Goal: Register for event/course

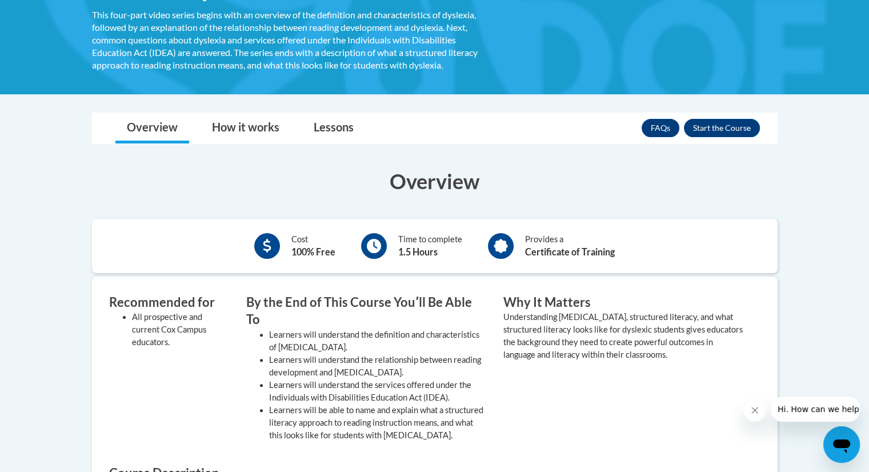
scroll to position [229, 0]
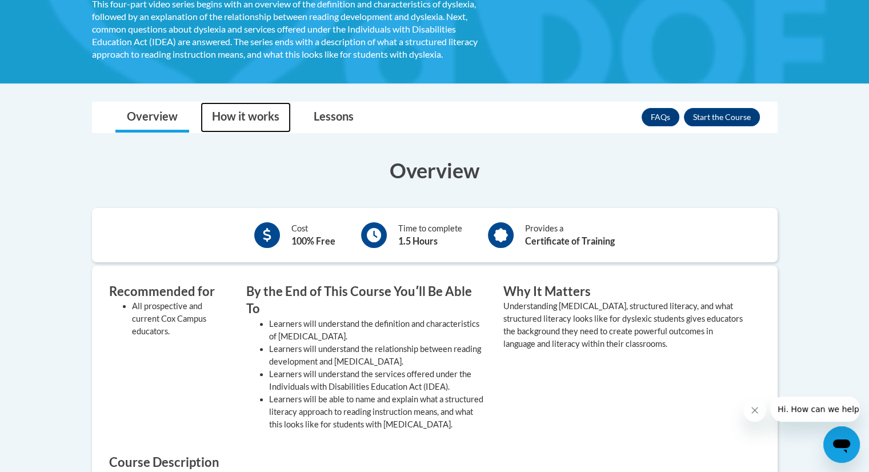
click at [234, 103] on link "How it works" at bounding box center [246, 117] width 90 height 30
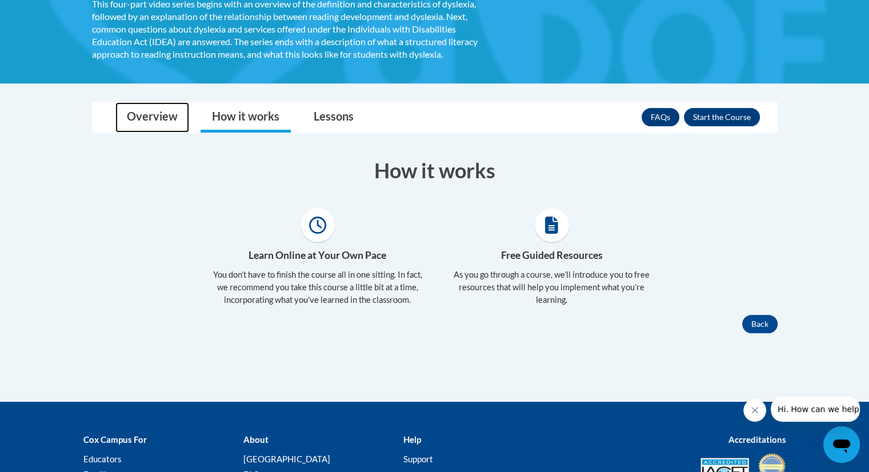
click at [139, 121] on link "Overview" at bounding box center [152, 117] width 74 height 30
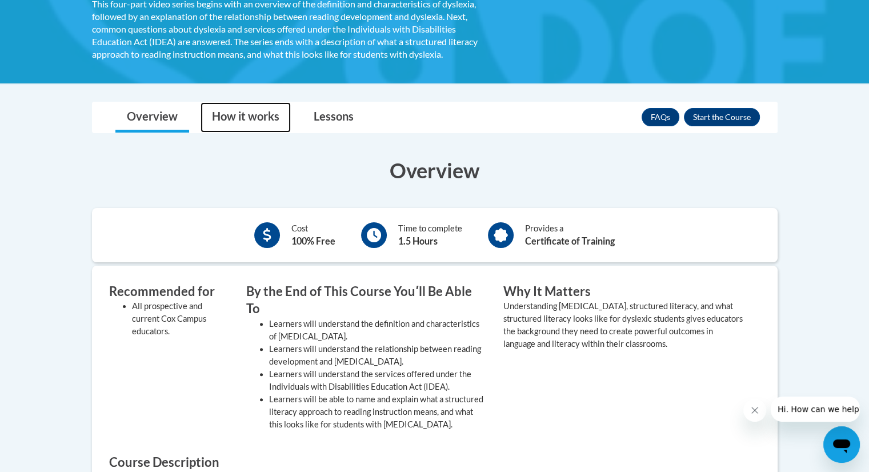
click at [235, 115] on link "How it works" at bounding box center [246, 117] width 90 height 30
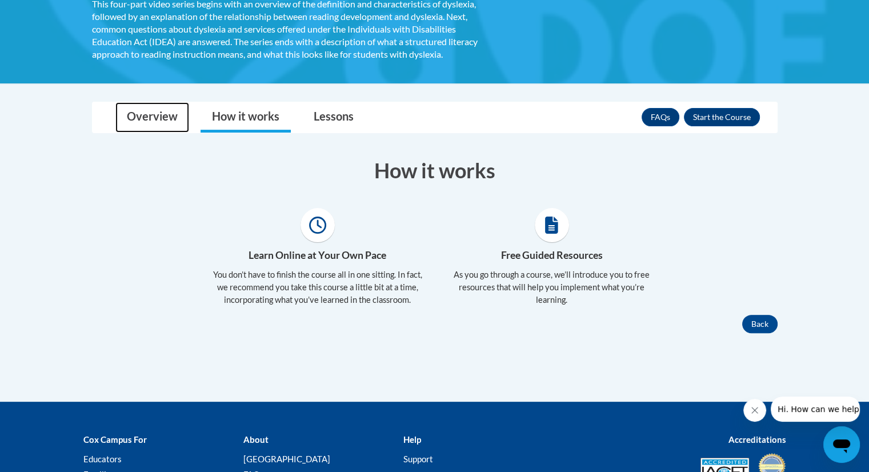
click at [171, 118] on link "Overview" at bounding box center [152, 117] width 74 height 30
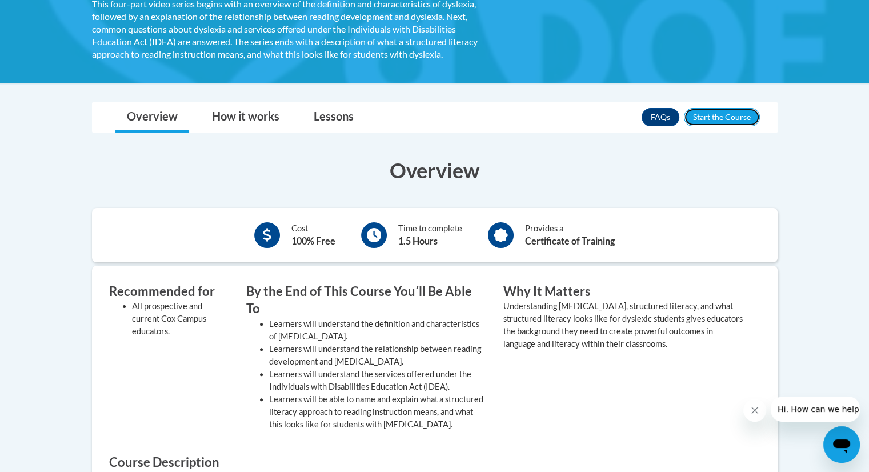
click at [720, 110] on button "Enroll" at bounding box center [722, 117] width 76 height 18
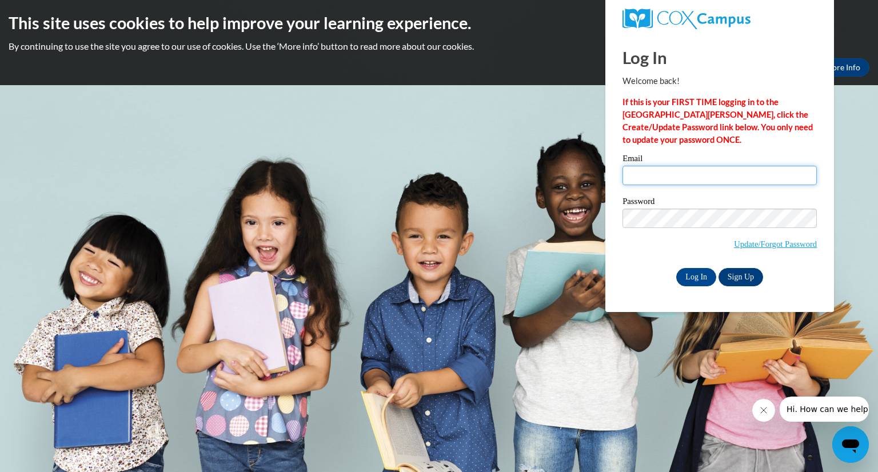
click at [707, 171] on input "Email" at bounding box center [719, 175] width 194 height 19
click at [667, 252] on span "Update/Forgot Password" at bounding box center [719, 232] width 194 height 47
click at [737, 247] on link "Update/Forgot Password" at bounding box center [775, 243] width 83 height 9
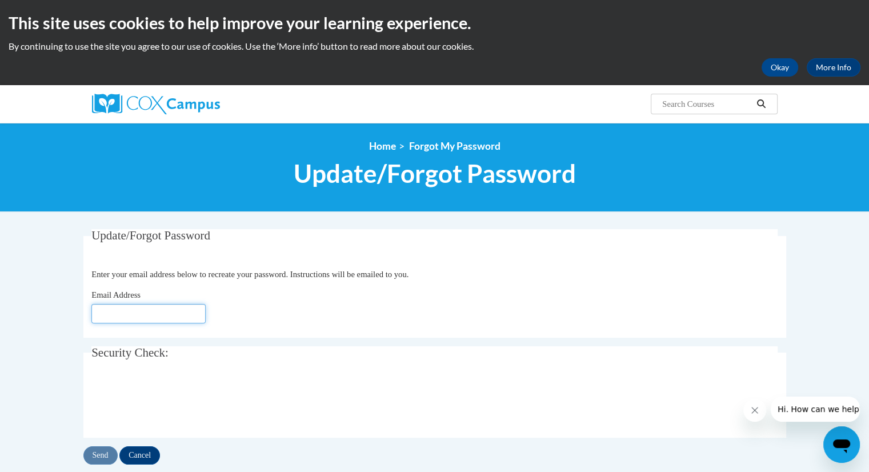
click at [138, 313] on input "Email Address" at bounding box center [148, 313] width 114 height 19
type input "[EMAIL_ADDRESS][DOMAIN_NAME]"
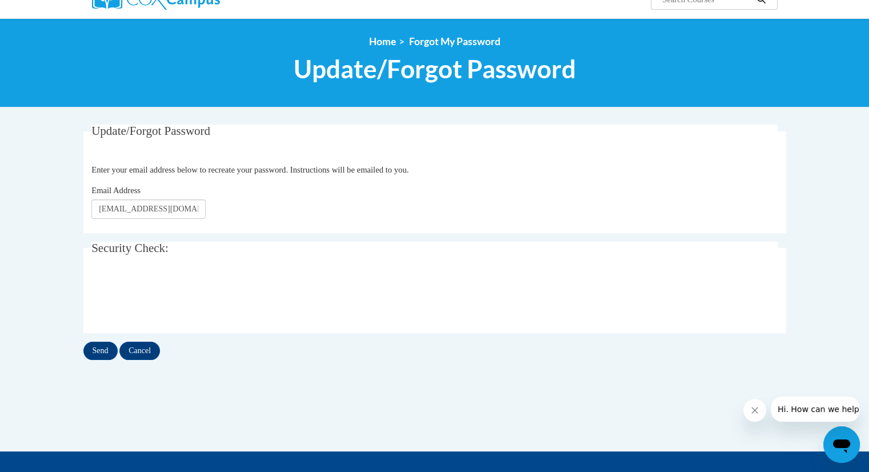
scroll to position [142, 0]
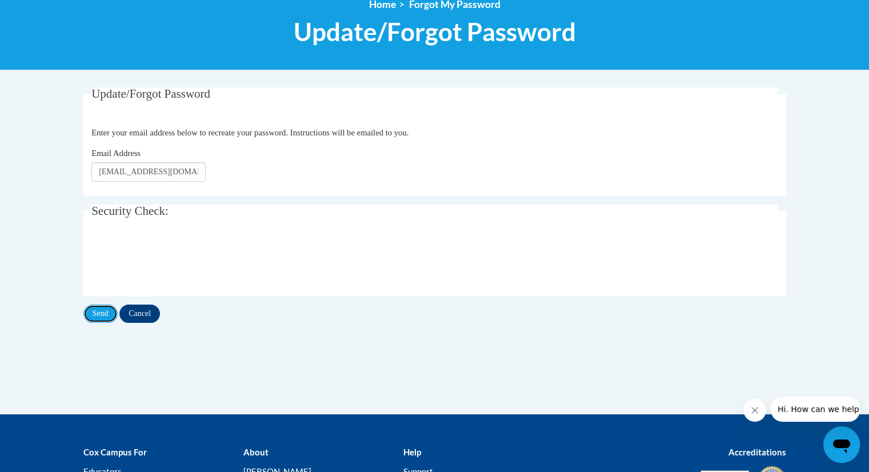
click at [93, 316] on input "Send" at bounding box center [100, 314] width 34 height 18
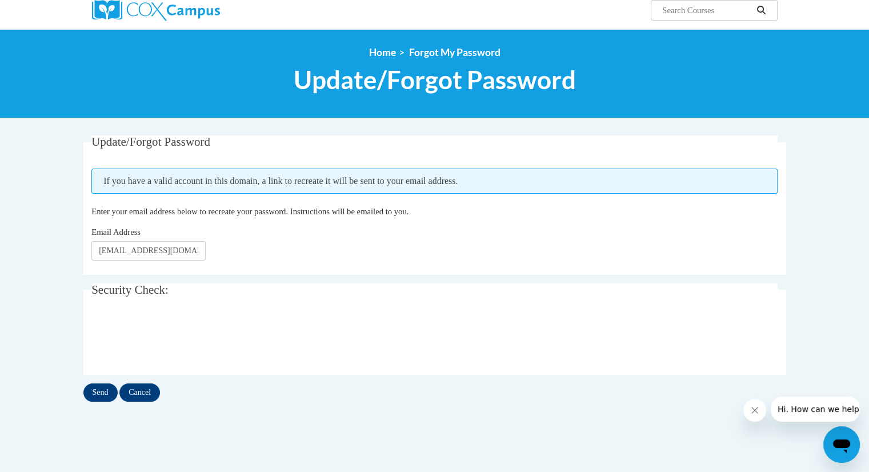
scroll to position [153, 0]
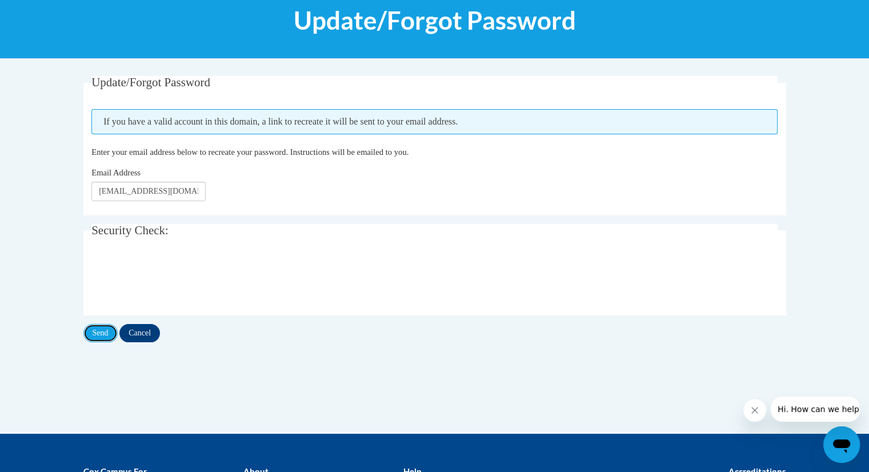
click at [103, 336] on input "Send" at bounding box center [100, 333] width 34 height 18
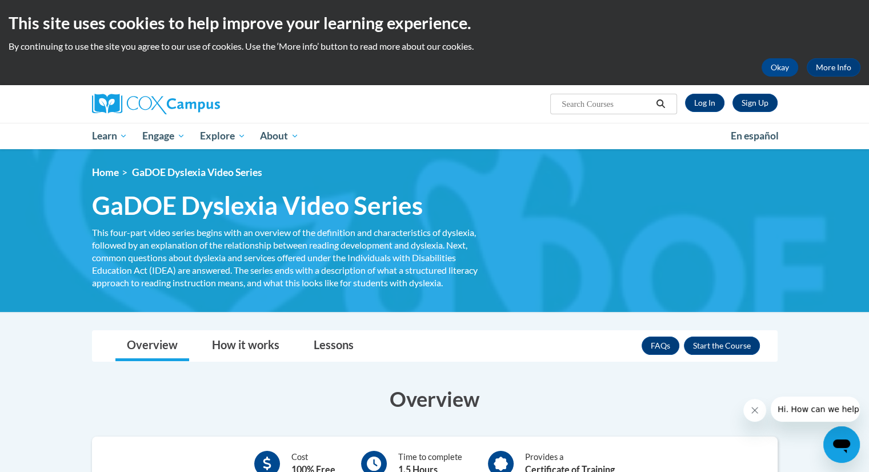
scroll to position [50, 0]
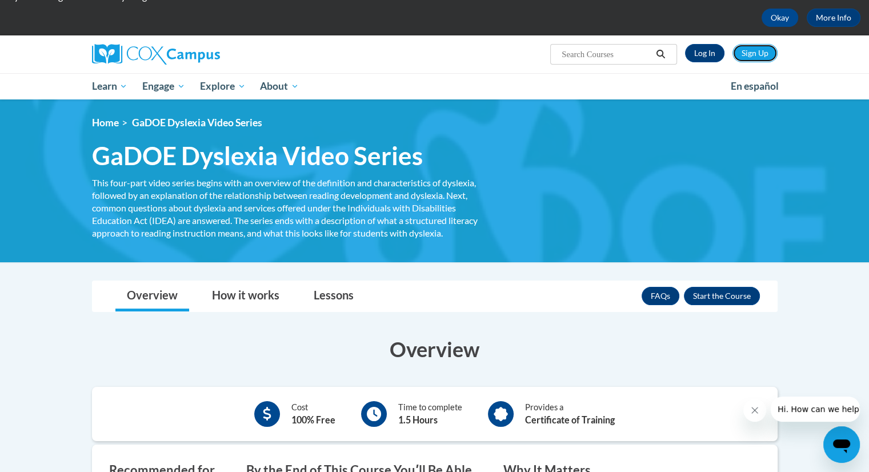
click at [748, 57] on link "Sign Up" at bounding box center [754, 53] width 45 height 18
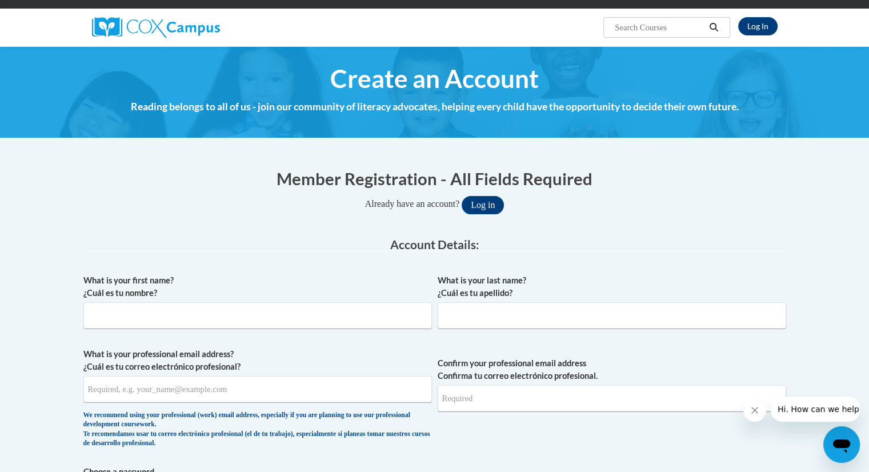
scroll to position [190, 0]
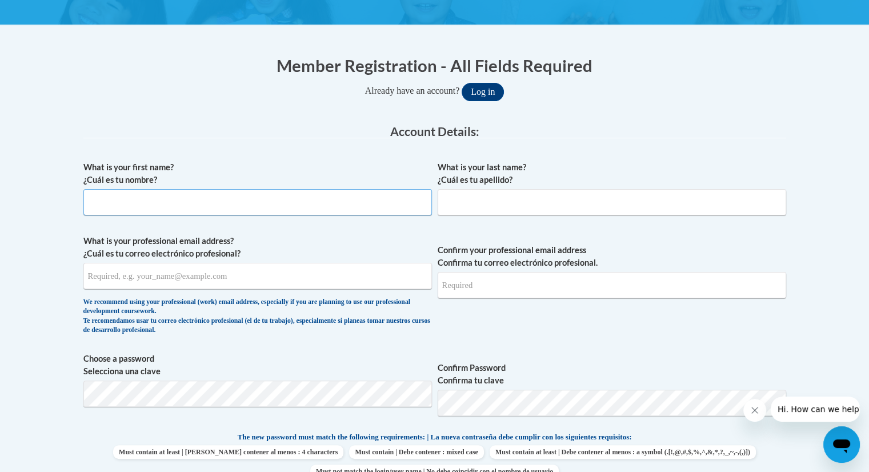
click at [204, 197] on input "What is your first name? ¿Cuál es tu nombre?" at bounding box center [257, 202] width 349 height 26
type input "a"
click at [204, 197] on input "a" at bounding box center [257, 202] width 349 height 26
type input "Zachary"
click at [586, 199] on input "What is your last name? ¿Cuál es tu apellido?" at bounding box center [612, 202] width 349 height 26
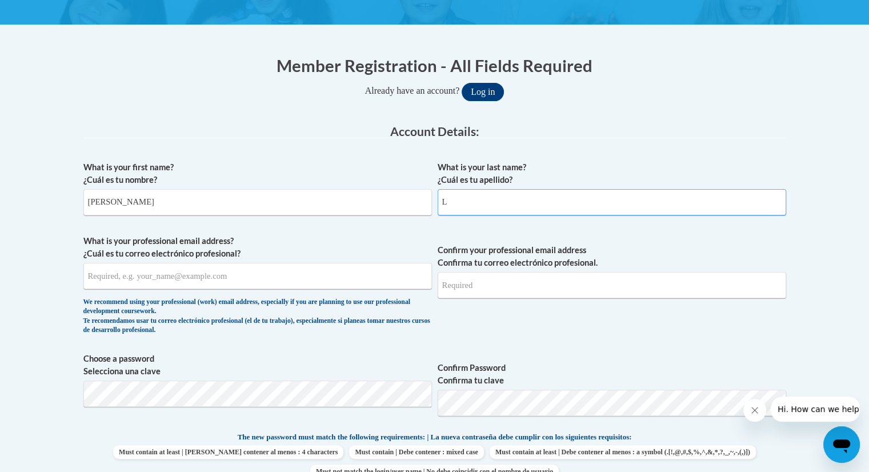
click at [586, 199] on input "L" at bounding box center [612, 202] width 349 height 26
type input "LaRusso"
click at [193, 293] on span "What is your professional email address? ¿Cuál es tu correo electrónico profesi…" at bounding box center [257, 288] width 349 height 106
click at [197, 282] on input "What is your professional email address? ¿Cuál es tu correo electrónico profesi…" at bounding box center [257, 276] width 349 height 26
type input "larussoz@mail.sacredheart.edu"
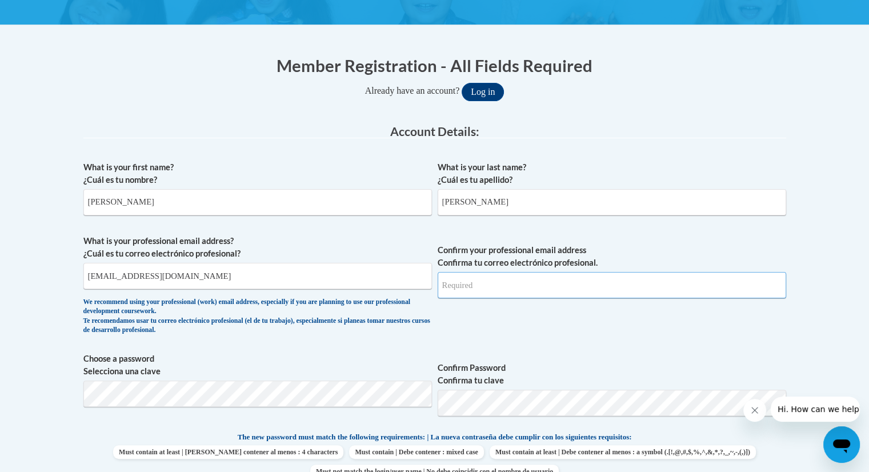
click at [548, 290] on input "Confirm your professional email address Confirma tu correo electrónico profesio…" at bounding box center [612, 285] width 349 height 26
type input "a"
type input "larussoz@mail.sacredheart.edu"
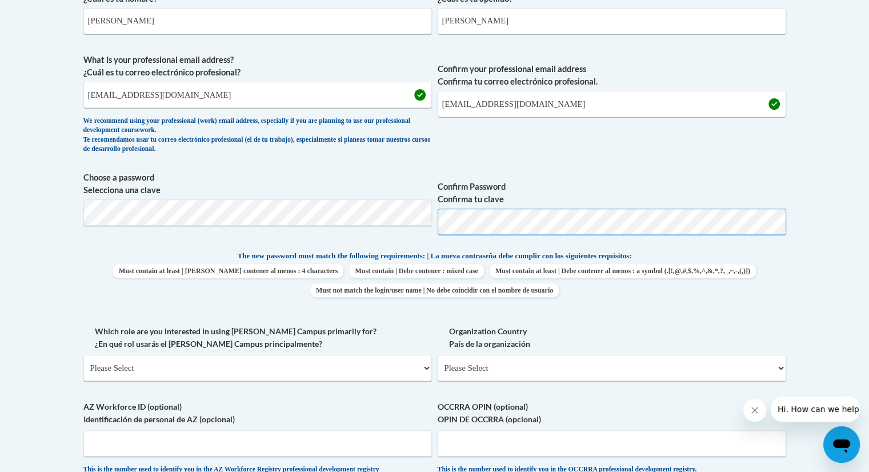
scroll to position [385, 0]
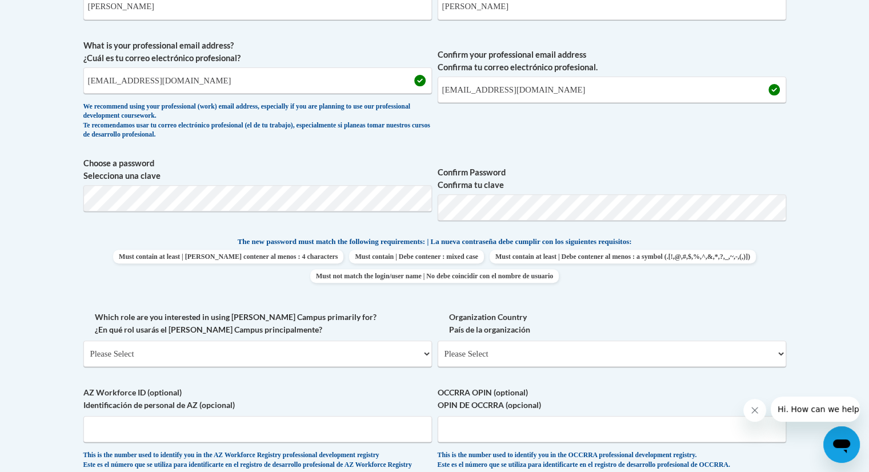
click at [803, 273] on body "This site uses cookies to help improve your learning experience. By continuing …" at bounding box center [434, 312] width 869 height 1395
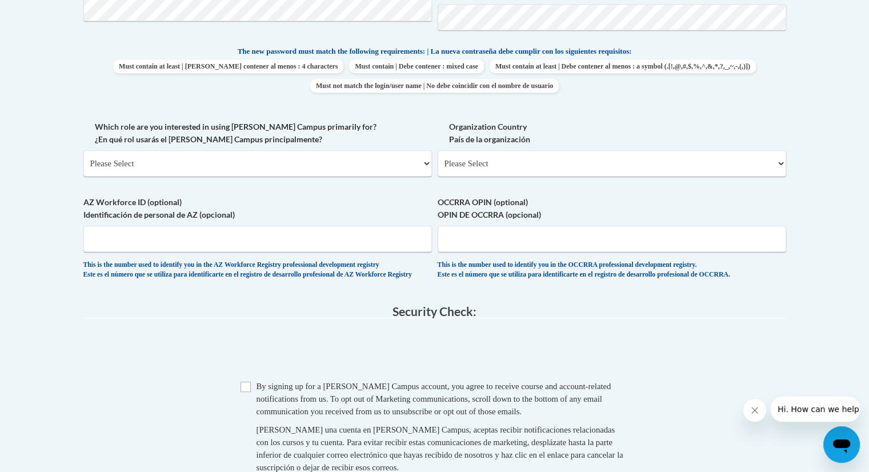
scroll to position [800, 0]
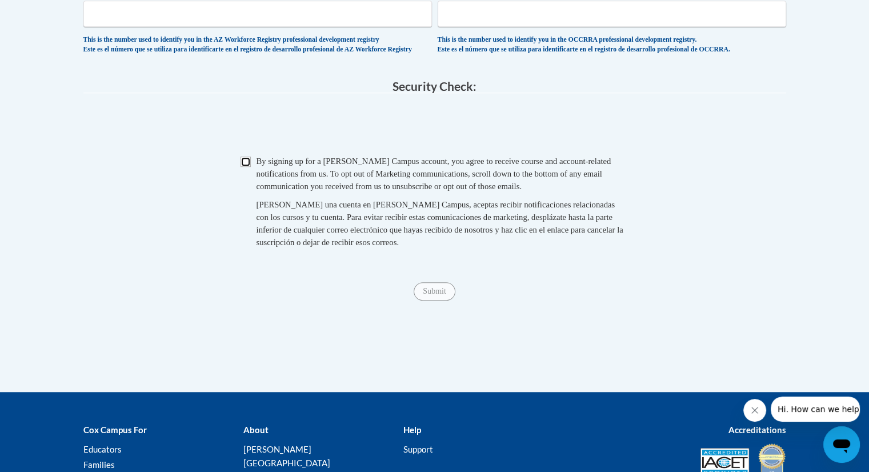
click at [246, 167] on input "Checkbox" at bounding box center [246, 162] width 10 height 10
checkbox input "true"
click at [444, 295] on input "Submit" at bounding box center [434, 291] width 41 height 18
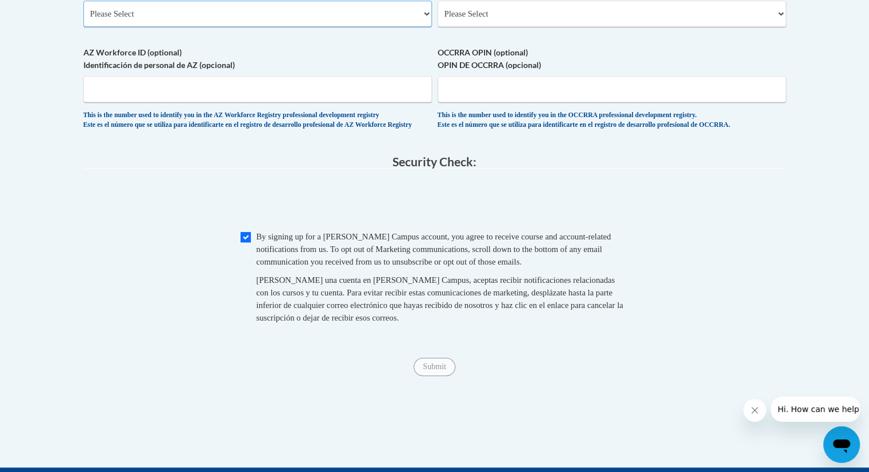
scroll to position [639, 0]
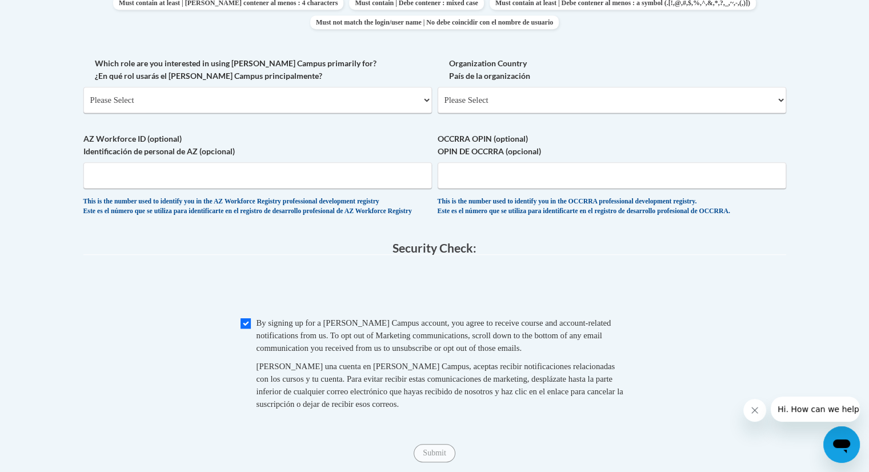
click at [275, 113] on div "Which role are you interested in using Cox Campus primarily for? ¿En qué rol us…" at bounding box center [257, 89] width 349 height 65
click at [277, 105] on select "Please Select College/University | Colegio/Universidad Community/Nonprofit Part…" at bounding box center [257, 100] width 349 height 26
select select "5a18ea06-2b54-4451-96f2-d152daf9eac5"
click at [83, 87] on select "Please Select College/University | Colegio/Universidad Community/Nonprofit Part…" at bounding box center [257, 100] width 349 height 26
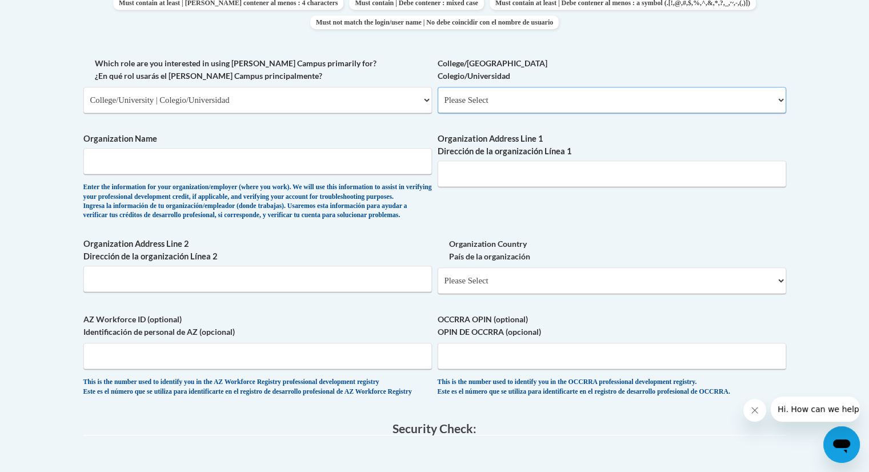
click at [505, 112] on select "Please Select College/University Staff | Empleado universitario College/Univers…" at bounding box center [612, 100] width 349 height 26
select select "99b32b07-cffc-426c-8bf6-0cd77760d84b"
click at [438, 87] on select "Please Select College/University Staff | Empleado universitario College/Univers…" at bounding box center [612, 100] width 349 height 26
click at [302, 133] on label "Organization Name" at bounding box center [257, 139] width 349 height 13
click at [302, 148] on input "Organization Name" at bounding box center [257, 161] width 349 height 26
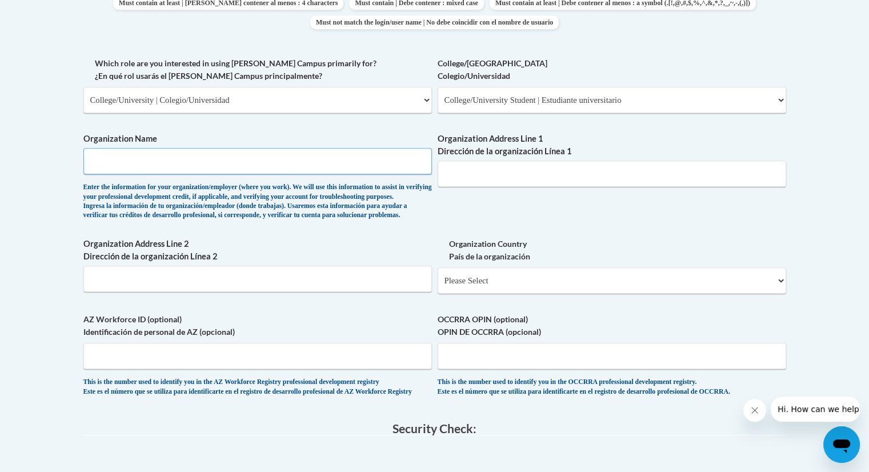
click at [297, 158] on input "Organization Name" at bounding box center [257, 161] width 349 height 26
type input "Sacred Heart University"
click at [582, 170] on input "Organization Address Line 1 Dirección de la organización Línea 1" at bounding box center [612, 174] width 349 height 26
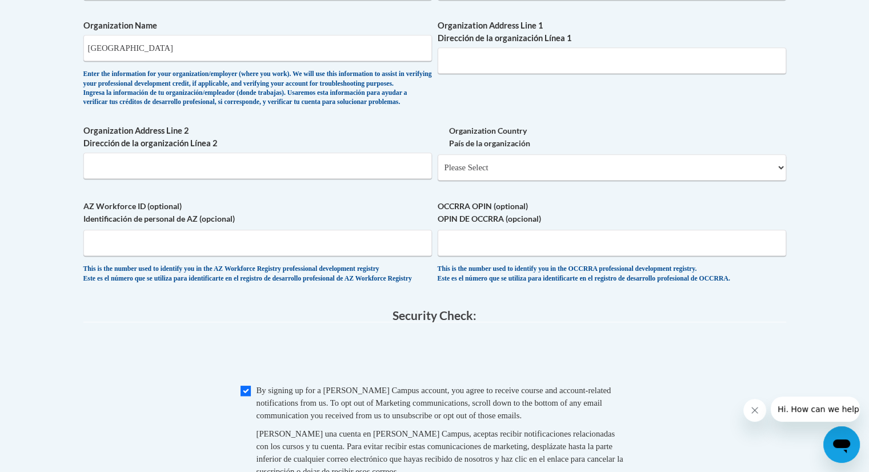
scroll to position [880, 0]
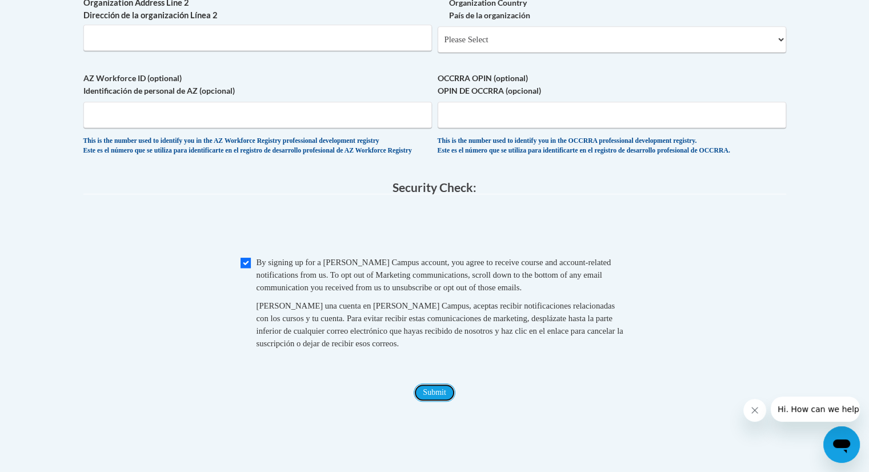
click at [431, 402] on input "Submit" at bounding box center [434, 392] width 41 height 18
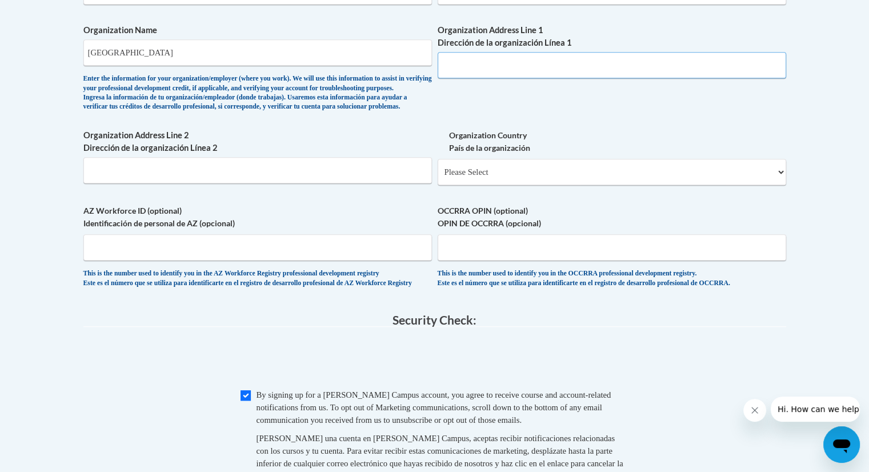
scroll to position [746, 0]
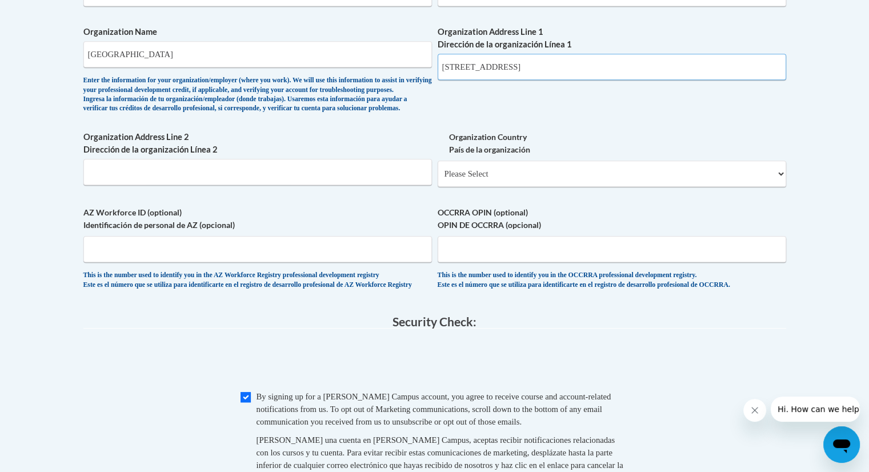
type input "5151 Park Avenue, Fairfield, CT, 06825"
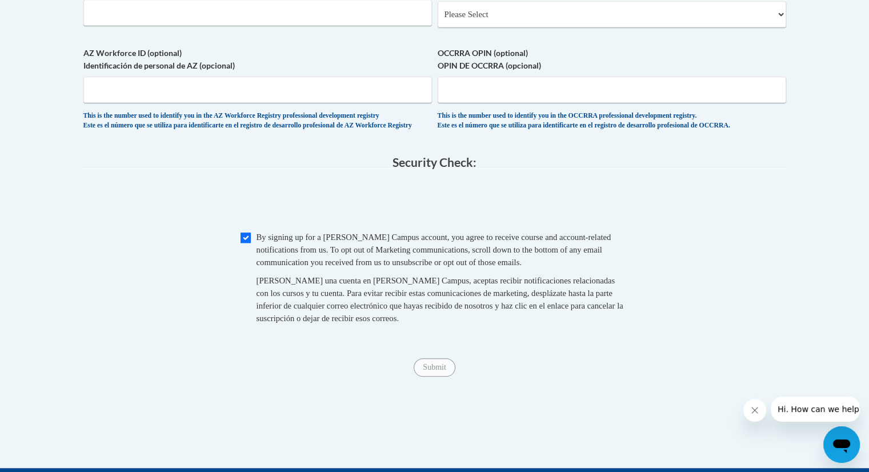
click at [237, 270] on div "Checkbox By signing up for a Cox Campus account, you agree to receive course an…" at bounding box center [434, 283] width 703 height 105
click at [241, 243] on input "Checkbox" at bounding box center [246, 238] width 10 height 10
checkbox input "true"
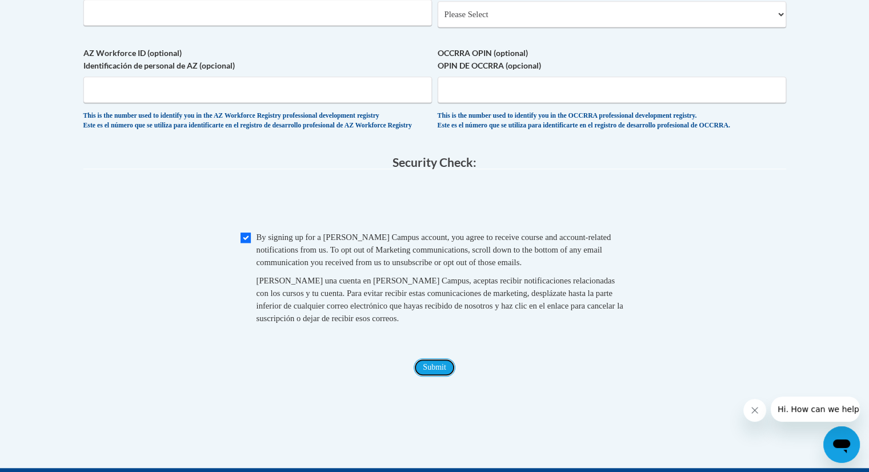
click at [435, 377] on input "Submit" at bounding box center [434, 367] width 41 height 18
click at [531, 27] on select "Please Select United States | Estados Unidos Outside of the United States | Fue…" at bounding box center [612, 14] width 349 height 26
select select "ad49bcad-a171-4b2e-b99c-48b446064914"
click at [438, 19] on select "Please Select United States | Estados Unidos Outside of the United States | Fue…" at bounding box center [612, 14] width 349 height 26
select select
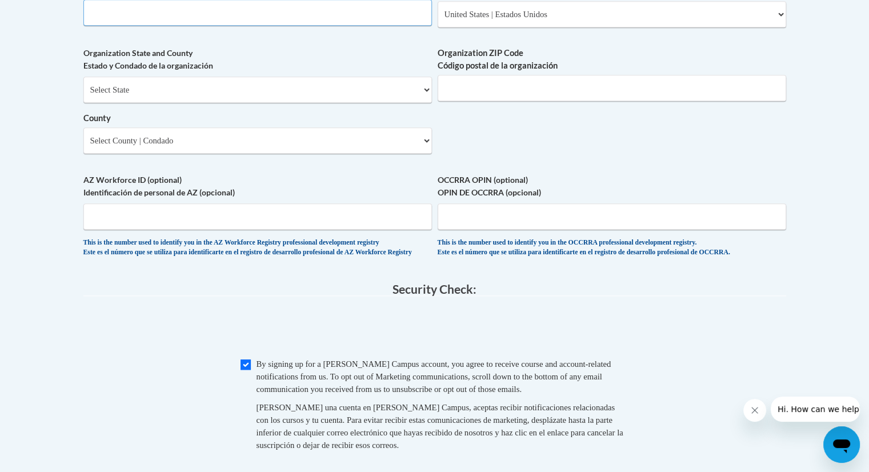
click at [213, 26] on input "Organization Address Line 2 Dirección de la organización Línea 2" at bounding box center [257, 12] width 349 height 26
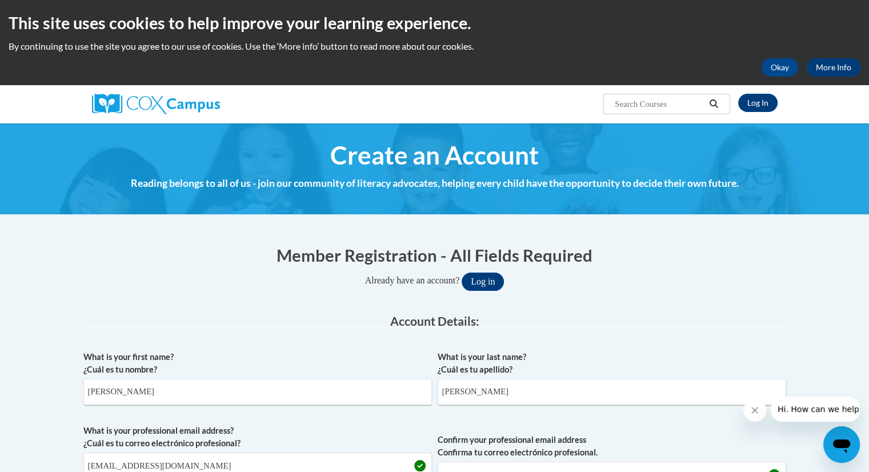
scroll to position [1031, 0]
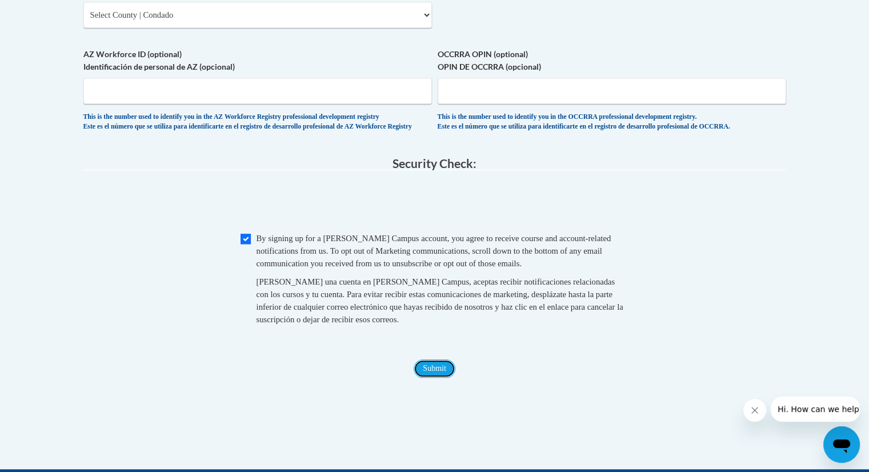
click at [441, 378] on input "Submit" at bounding box center [434, 368] width 41 height 18
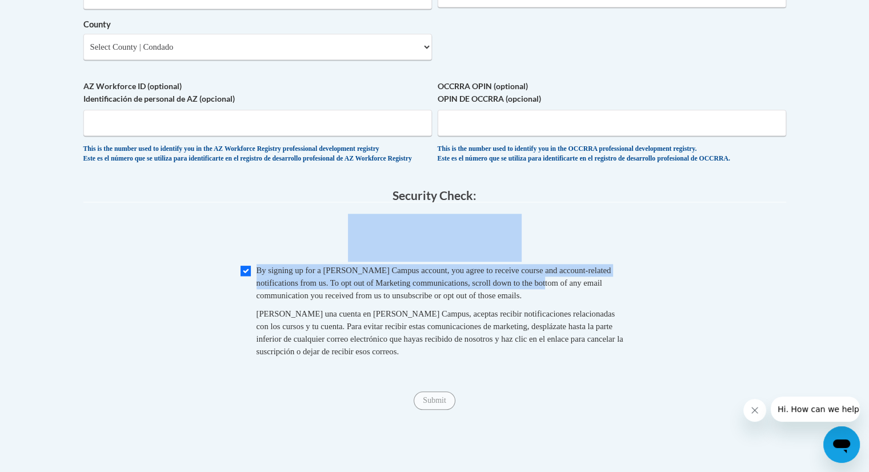
drag, startPoint x: 851, startPoint y: 313, endPoint x: 877, endPoint y: 260, distance: 58.5
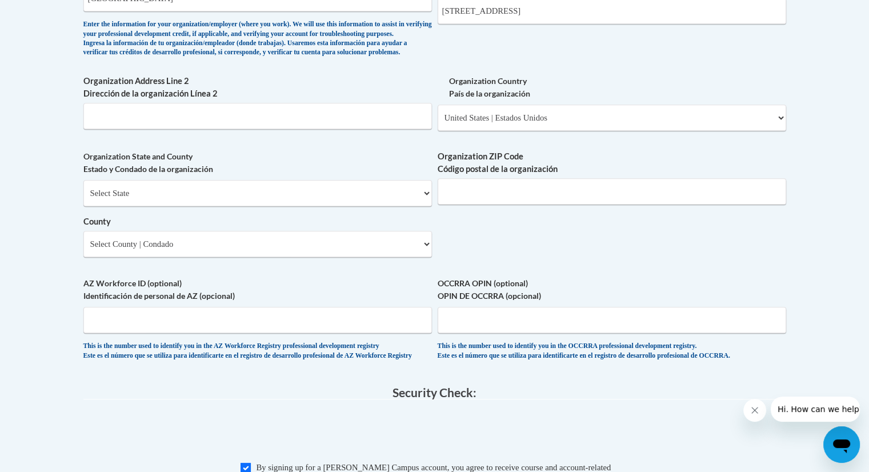
scroll to position [804, 0]
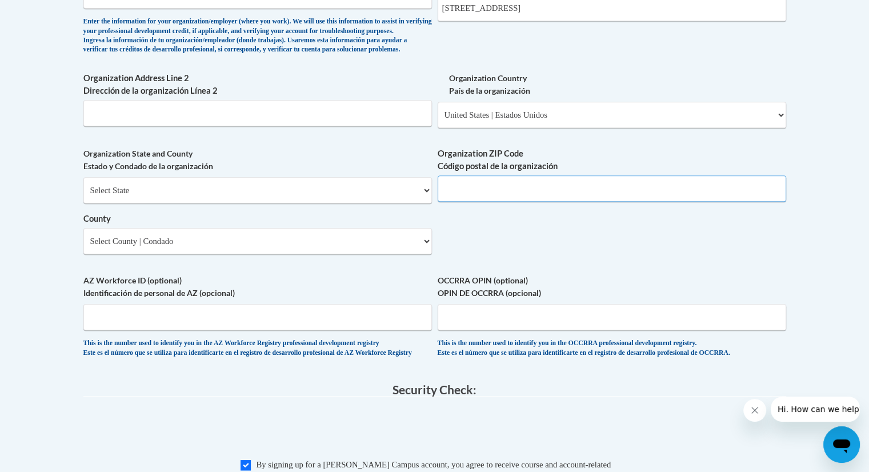
click at [507, 202] on input "Organization ZIP Code Código postal de la organización" at bounding box center [612, 188] width 349 height 26
click at [191, 203] on select "Select State Alabama Alaska Arizona Arkansas California Colorado Connecticut De…" at bounding box center [257, 190] width 349 height 26
select select "Connecticut"
click at [83, 195] on select "Select State Alabama Alaska Arizona Arkansas California Colorado Connecticut De…" at bounding box center [257, 190] width 349 height 26
click at [491, 202] on input "Organization ZIP Code Código postal de la organización" at bounding box center [612, 188] width 349 height 26
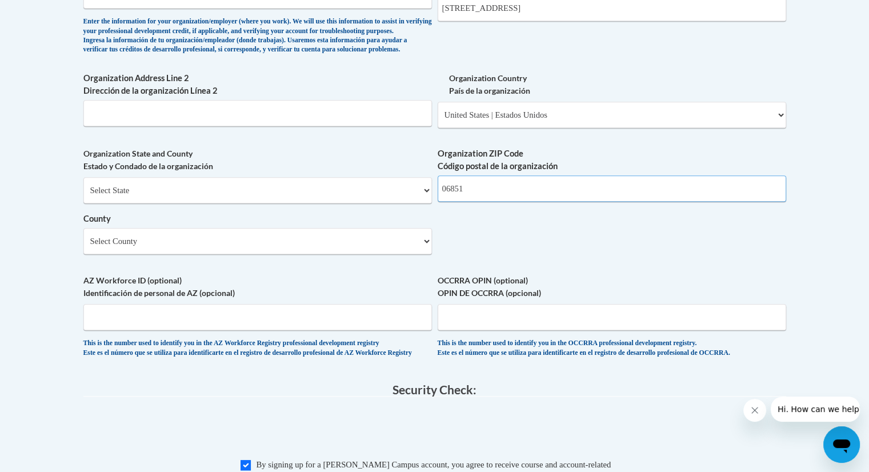
type input "06851"
click at [147, 121] on input "Organization Address Line 2 Dirección de la organización Línea 2" at bounding box center [257, 113] width 349 height 26
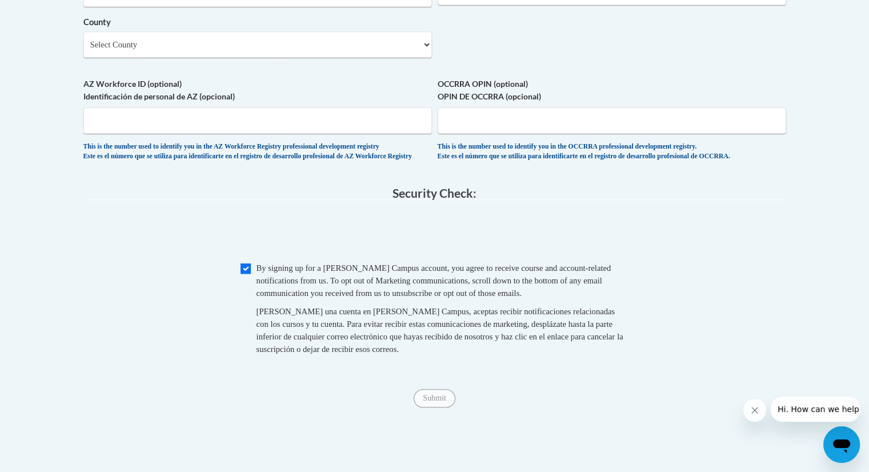
click at [242, 304] on span "Checkbox By signing up for a Cox Campus account, you agree to receive course an…" at bounding box center [435, 314] width 389 height 105
click at [242, 274] on input "Checkbox" at bounding box center [246, 268] width 10 height 10
checkbox input "true"
click at [432, 407] on input "Submit" at bounding box center [434, 398] width 41 height 18
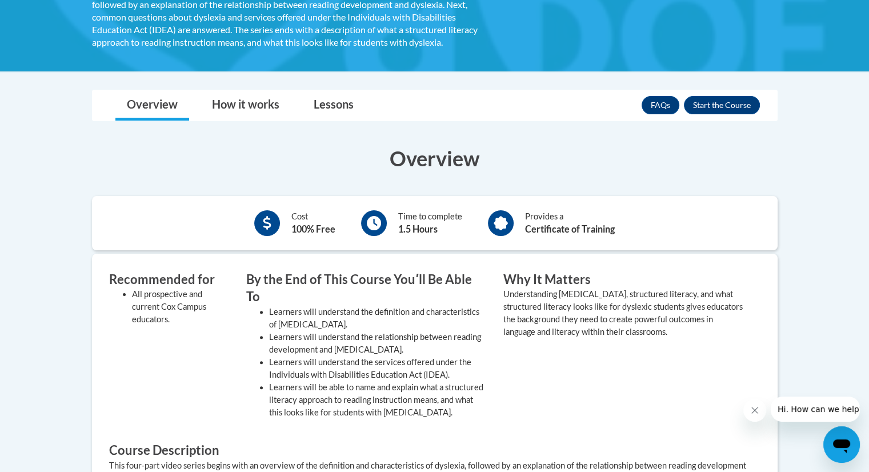
scroll to position [231, 0]
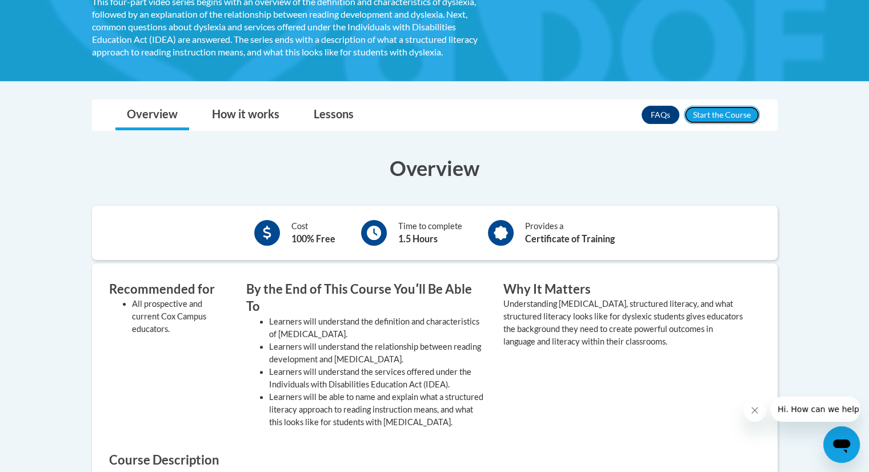
click at [738, 107] on button "Enroll" at bounding box center [722, 115] width 76 height 18
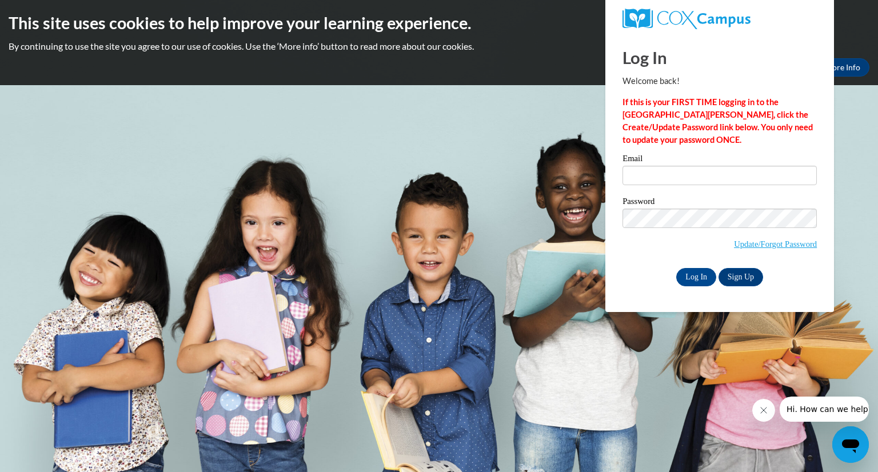
drag, startPoint x: 0, startPoint y: 0, endPoint x: 756, endPoint y: 69, distance: 759.6
click at [756, 69] on h1 "Log In" at bounding box center [719, 57] width 194 height 23
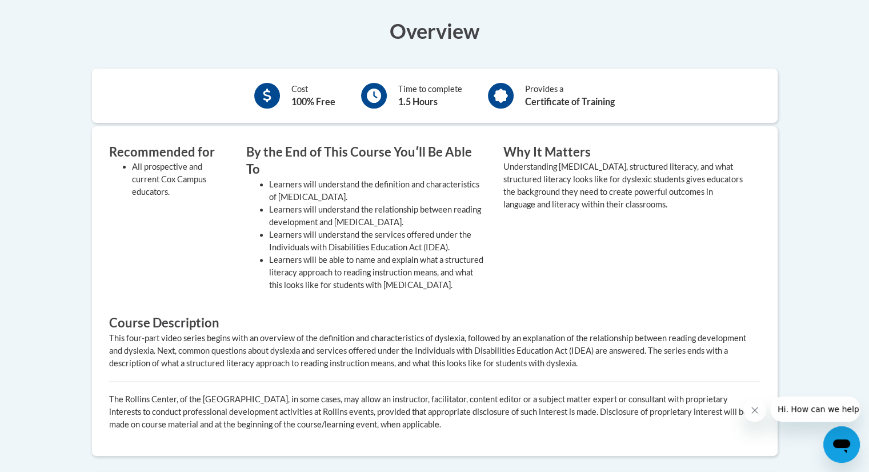
scroll to position [146, 0]
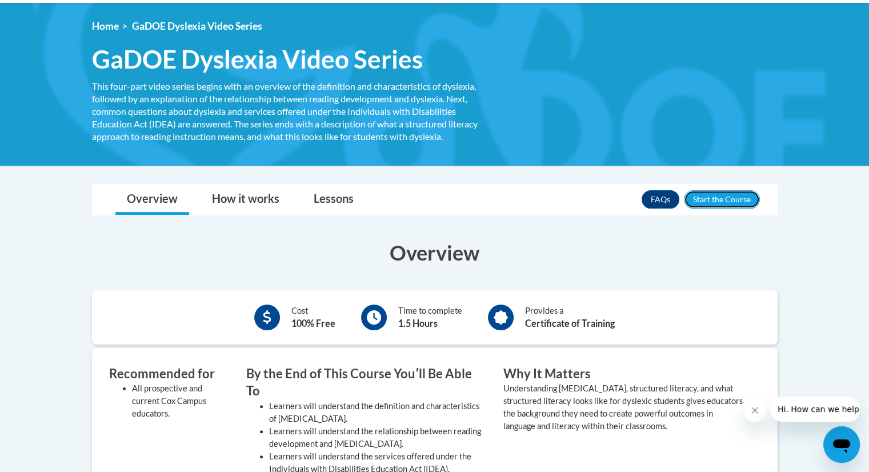
click at [726, 195] on button "Enroll" at bounding box center [722, 199] width 76 height 18
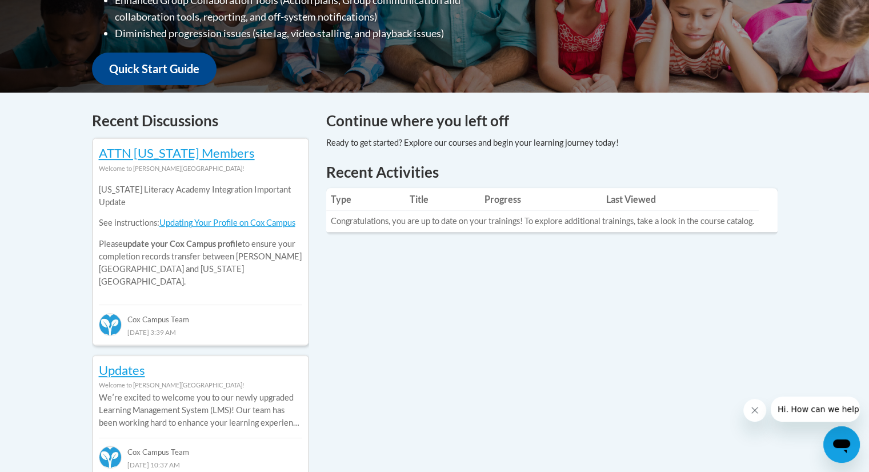
scroll to position [400, 0]
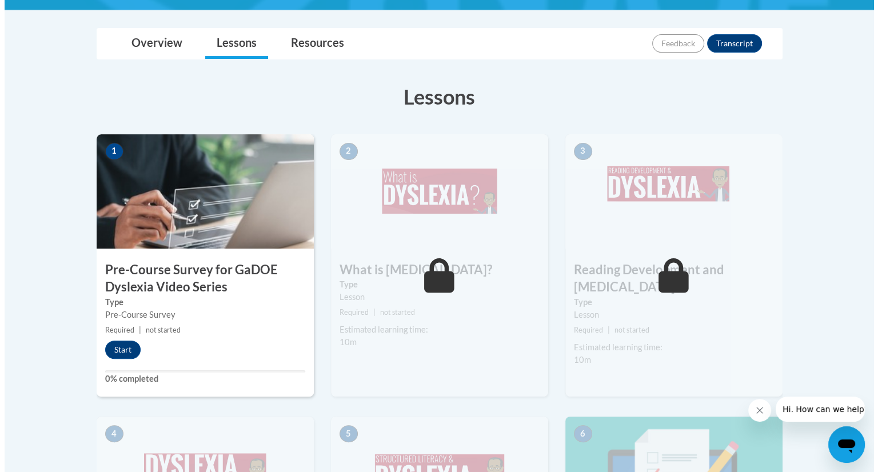
scroll to position [275, 0]
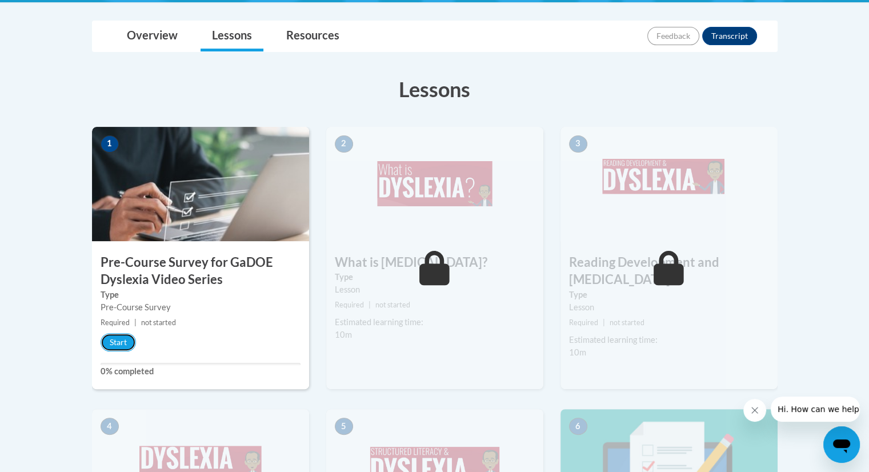
click at [146, 337] on div "Start" at bounding box center [121, 342] width 58 height 18
click at [118, 338] on button "Start" at bounding box center [118, 342] width 35 height 18
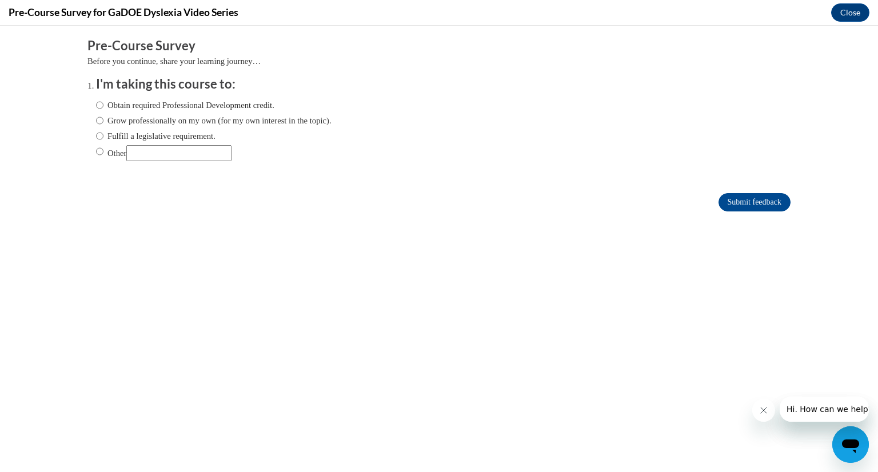
scroll to position [0, 0]
click at [101, 120] on label "Grow professionally on my own (for my own interest in the topic)." at bounding box center [213, 120] width 235 height 13
click at [101, 120] on input "Grow professionally on my own (for my own interest in the topic)." at bounding box center [99, 120] width 7 height 13
radio input "true"
click at [217, 106] on label "Obtain required Professional Development credit." at bounding box center [185, 105] width 178 height 13
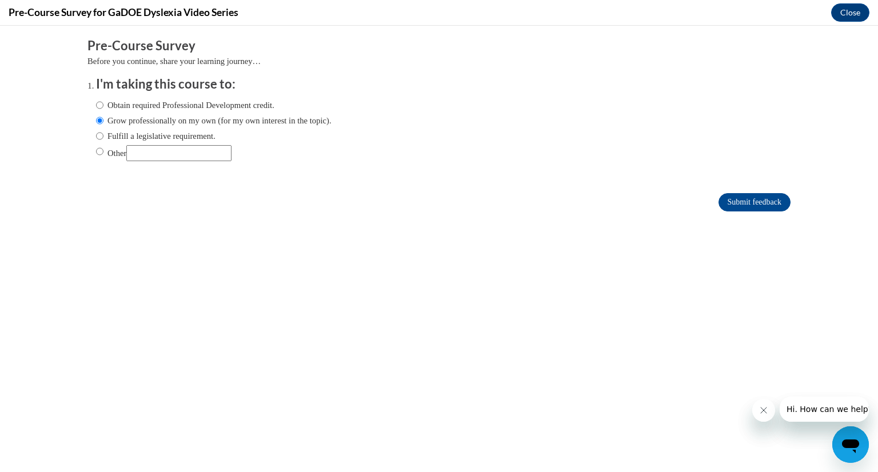
click at [103, 106] on input "Obtain required Professional Development credit." at bounding box center [99, 105] width 7 height 13
radio input "true"
click at [101, 154] on label "Other" at bounding box center [163, 153] width 135 height 16
click at [101, 154] on input "Other" at bounding box center [99, 151] width 7 height 13
radio input "true"
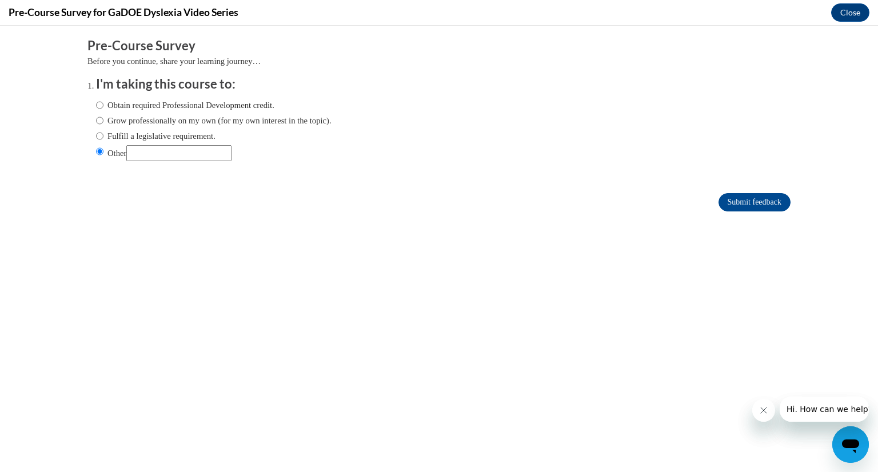
click at [144, 114] on div "Obtain required Professional Development credit. Grow professionally on my own …" at bounding box center [213, 130] width 235 height 74
click at [144, 111] on div "Obtain required Professional Development credit. Grow professionally on my own …" at bounding box center [213, 130] width 235 height 74
click at [720, 187] on form "Pre-Course Survey Before you continue, share your learning journey… I'm taking …" at bounding box center [438, 130] width 703 height 186
click at [720, 191] on form "Pre-Course Survey Before you continue, share your learning journey… I'm taking …" at bounding box center [438, 130] width 703 height 186
click at [720, 204] on input "Submit feedback" at bounding box center [754, 202] width 72 height 18
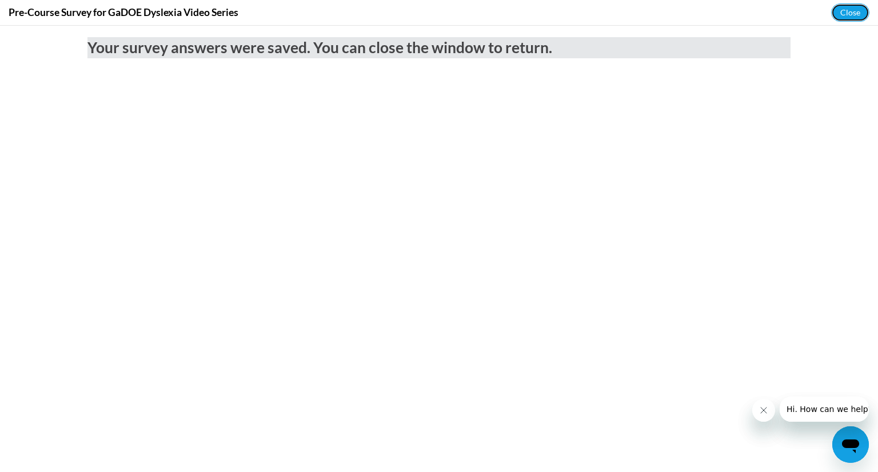
click at [850, 12] on button "Close" at bounding box center [850, 12] width 38 height 18
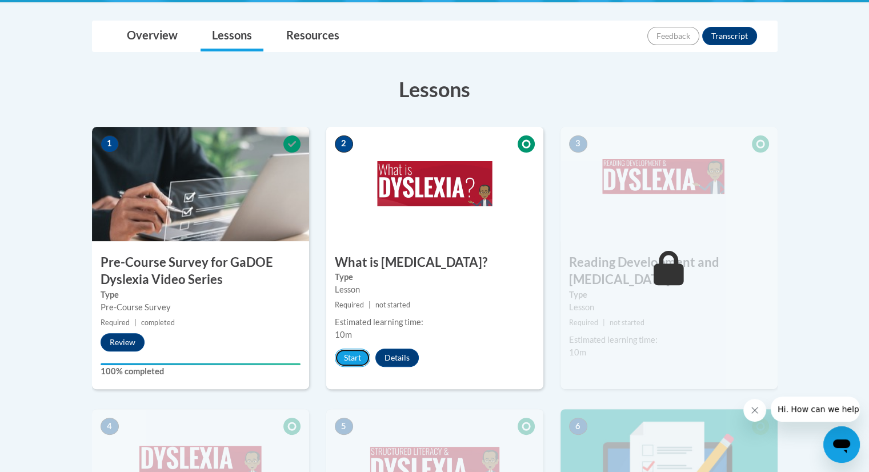
click at [353, 357] on button "Start" at bounding box center [352, 358] width 35 height 18
